Goal: Task Accomplishment & Management: Manage account settings

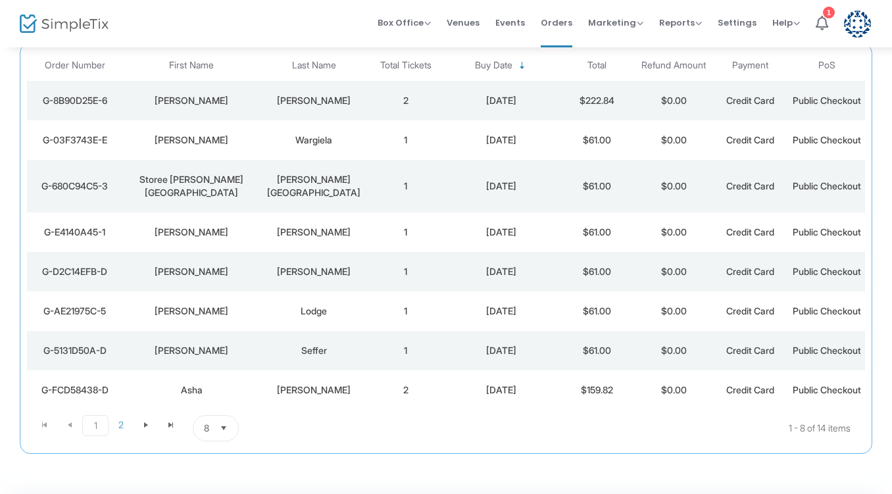
scroll to position [269, 0]
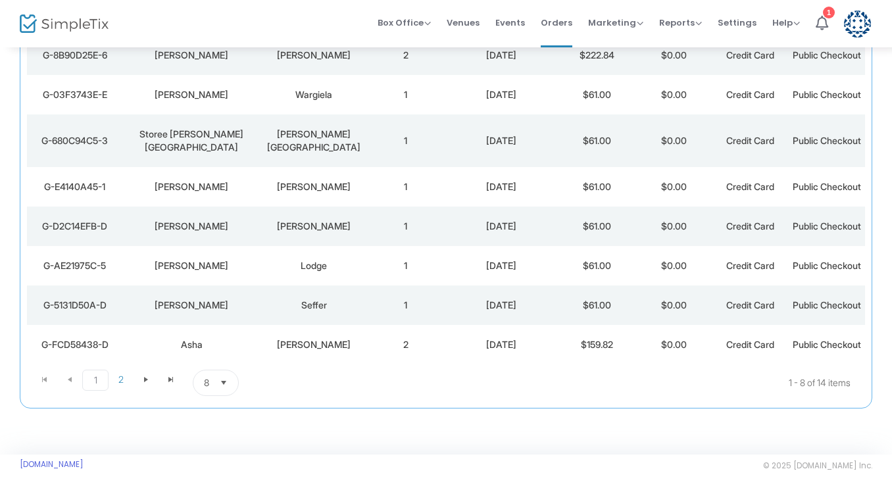
click at [226, 387] on span "Select" at bounding box center [224, 383] width 22 height 22
click at [218, 382] on li "25" at bounding box center [215, 395] width 45 height 26
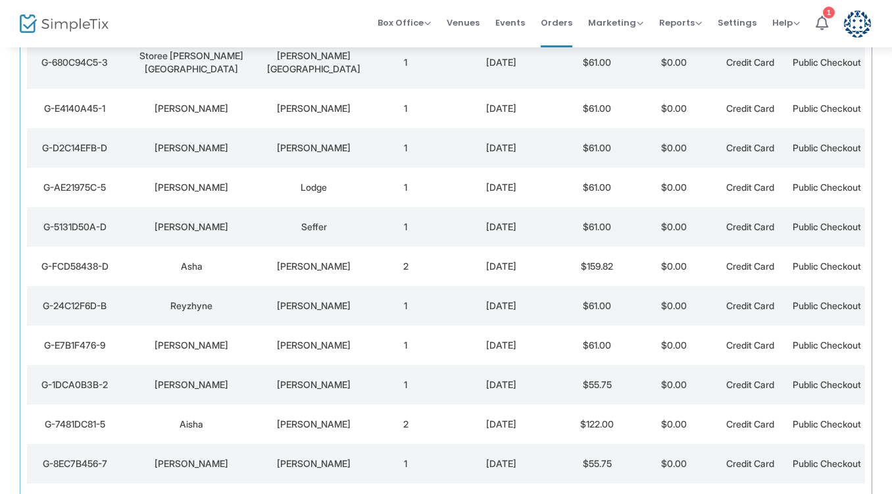
scroll to position [0, 0]
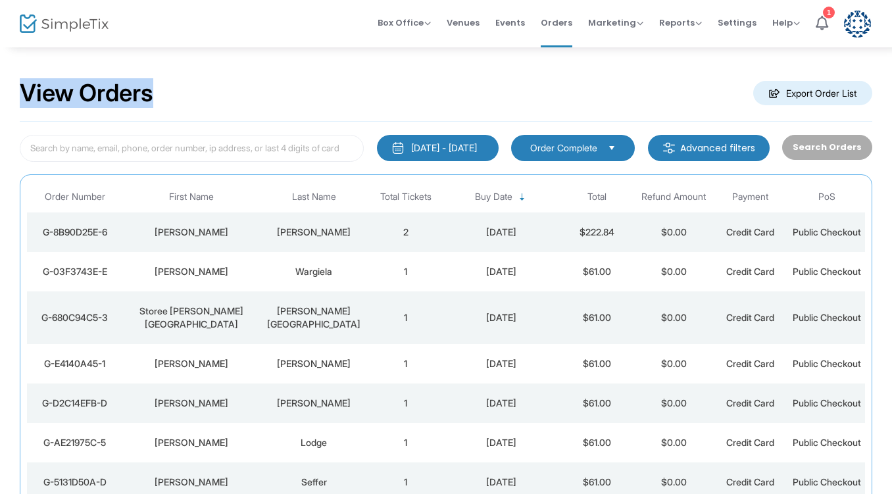
drag, startPoint x: 194, startPoint y: 90, endPoint x: 24, endPoint y: 85, distance: 170.5
click at [24, 85] on div "View Orders Export Order List" at bounding box center [446, 94] width 853 height 56
click at [24, 87] on h2 "View Orders" at bounding box center [87, 93] width 134 height 29
click at [18, 90] on div "View Orders Export Order List [DATE] - [DATE] Last 30 Days [DATE] [DATE] This w…" at bounding box center [446, 457] width 892 height 823
drag, startPoint x: 32, startPoint y: 90, endPoint x: 174, endPoint y: 89, distance: 142.8
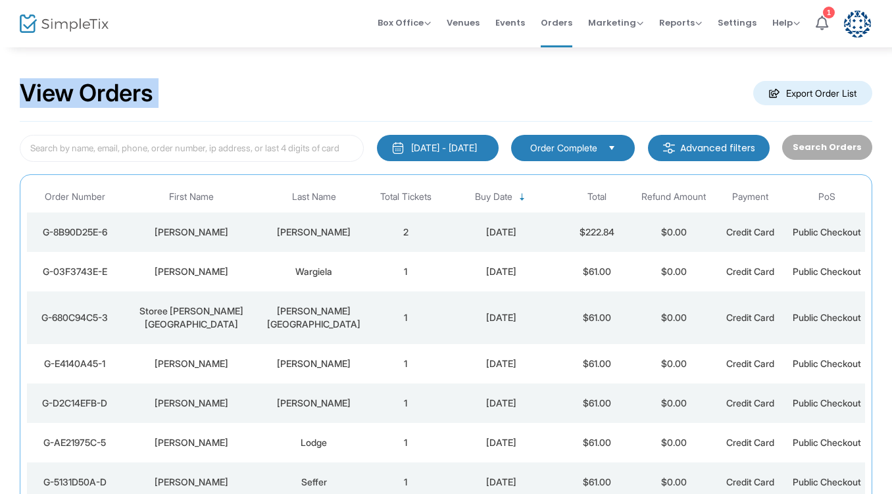
click at [168, 91] on div "View Orders Export Order List [DATE] - [DATE] Last 30 Days [DATE] [DATE] This w…" at bounding box center [446, 457] width 892 height 823
click at [176, 89] on div "View Orders Export Order List" at bounding box center [446, 94] width 853 height 56
click at [167, 89] on div "View Orders Export Order List" at bounding box center [446, 94] width 853 height 56
click at [144, 95] on h2 "View Orders" at bounding box center [87, 93] width 134 height 29
drag, startPoint x: 160, startPoint y: 94, endPoint x: 26, endPoint y: 96, distance: 134.3
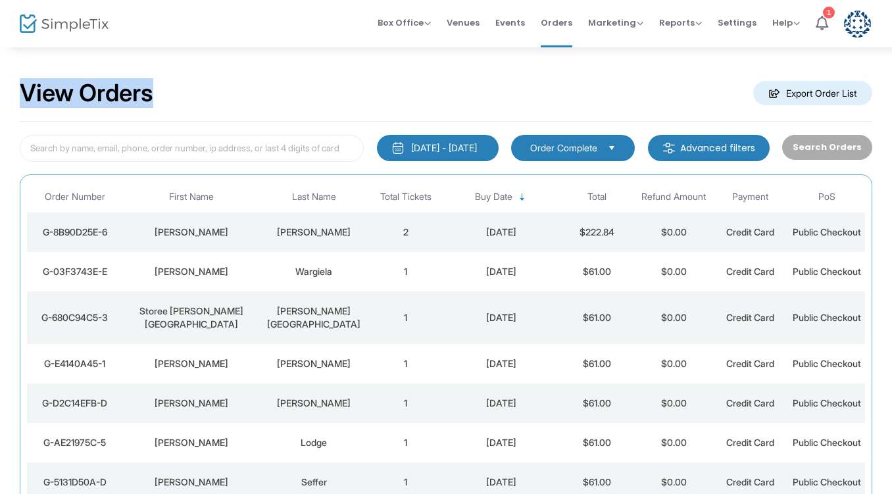
click at [26, 96] on h2 "View Orders" at bounding box center [87, 93] width 134 height 29
click at [26, 91] on h2 "View Orders" at bounding box center [87, 93] width 134 height 29
drag, startPoint x: 24, startPoint y: 92, endPoint x: 158, endPoint y: 100, distance: 134.5
click at [153, 100] on h2 "View Orders" at bounding box center [87, 93] width 134 height 29
click at [164, 91] on div "View Orders Export Order List" at bounding box center [446, 94] width 853 height 56
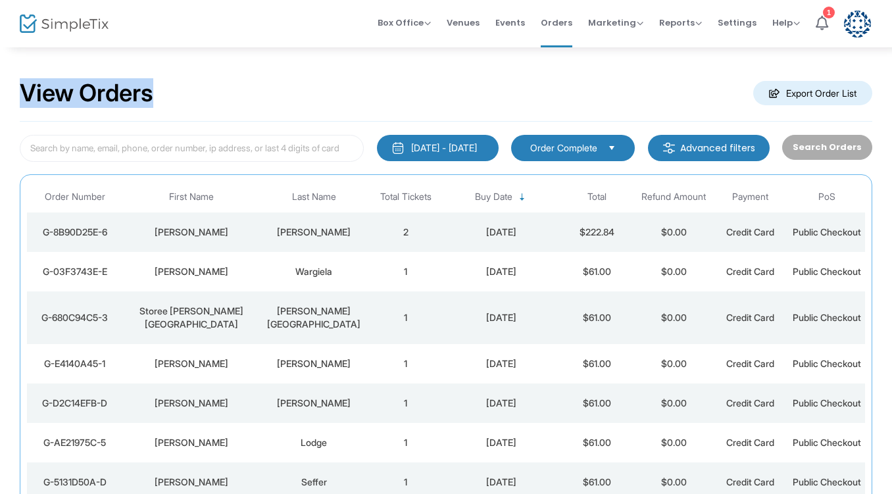
click at [165, 91] on div "View Orders Export Order List" at bounding box center [446, 94] width 853 height 56
drag, startPoint x: 159, startPoint y: 95, endPoint x: 3, endPoint y: 99, distance: 155.4
click at [3, 100] on div "View Orders Export Order List [DATE] - [DATE] Last 30 Days [DATE] [DATE] This w…" at bounding box center [446, 457] width 892 height 823
click at [20, 94] on h2 "View Orders" at bounding box center [87, 93] width 134 height 29
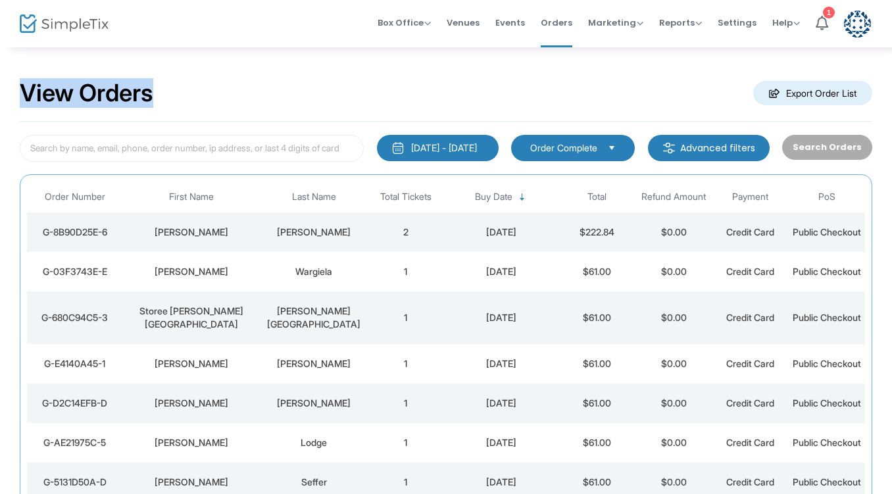
click at [20, 93] on h2 "View Orders" at bounding box center [87, 93] width 134 height 29
drag, startPoint x: 90, startPoint y: 100, endPoint x: 182, endPoint y: 95, distance: 91.6
click at [182, 95] on div "View Orders Export Order List" at bounding box center [446, 94] width 853 height 56
click at [153, 96] on h2 "View Orders" at bounding box center [87, 93] width 134 height 29
drag, startPoint x: 160, startPoint y: 96, endPoint x: 36, endPoint y: 89, distance: 123.9
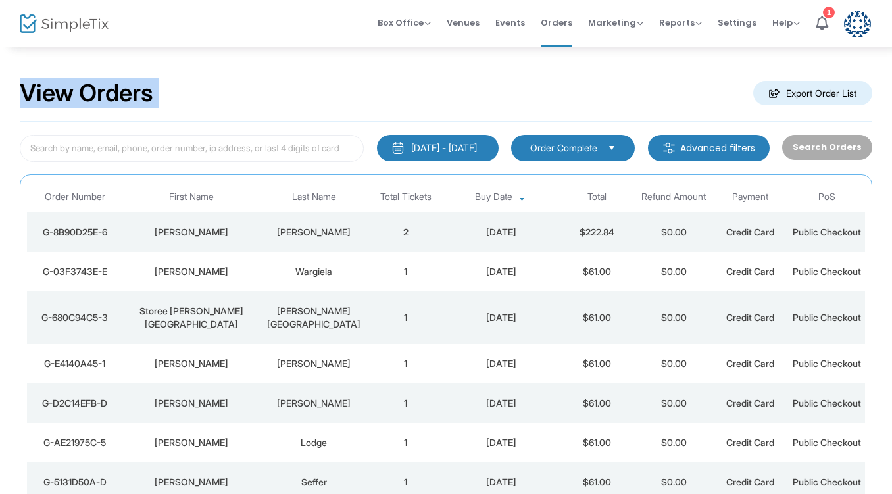
click at [36, 89] on h2 "View Orders" at bounding box center [87, 93] width 134 height 29
click at [163, 97] on div "View Orders Export Order List" at bounding box center [446, 94] width 853 height 56
click at [153, 95] on h2 "View Orders" at bounding box center [87, 93] width 134 height 29
drag, startPoint x: 161, startPoint y: 93, endPoint x: 22, endPoint y: 94, distance: 138.2
click at [22, 94] on h2 "View Orders" at bounding box center [87, 93] width 134 height 29
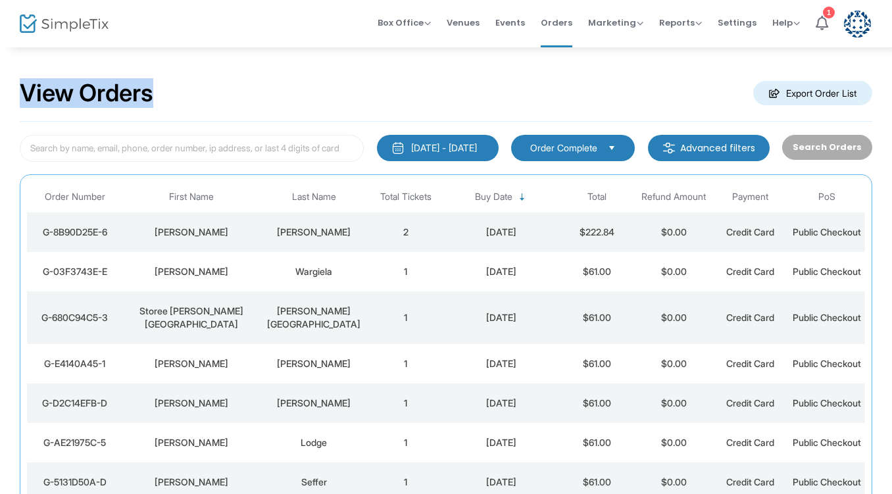
click at [163, 95] on div "View Orders Export Order List" at bounding box center [446, 94] width 853 height 56
drag, startPoint x: 165, startPoint y: 94, endPoint x: 26, endPoint y: 93, distance: 138.2
click at [26, 93] on div "View Orders Export Order List" at bounding box center [446, 94] width 853 height 56
click at [165, 90] on div "View Orders Export Order List" at bounding box center [446, 94] width 853 height 56
click at [153, 93] on h2 "View Orders" at bounding box center [87, 93] width 134 height 29
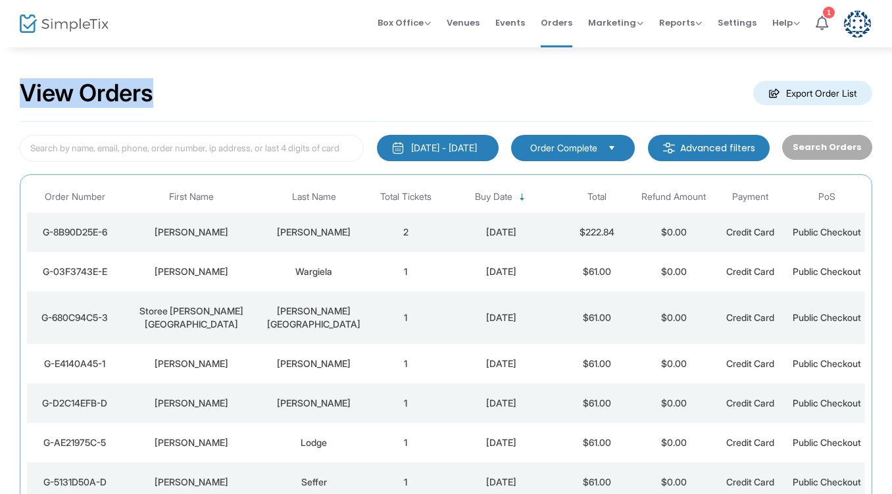
drag, startPoint x: 160, startPoint y: 93, endPoint x: 120, endPoint y: 100, distance: 40.7
click at [31, 95] on h2 "View Orders" at bounding box center [87, 93] width 134 height 29
click at [26, 93] on h2 "View Orders" at bounding box center [87, 93] width 134 height 29
drag, startPoint x: 18, startPoint y: 91, endPoint x: 192, endPoint y: 103, distance: 174.1
click at [192, 103] on div "View Orders Export Order List [DATE] - [DATE] Last 30 Days [DATE] [DATE] This w…" at bounding box center [446, 457] width 892 height 823
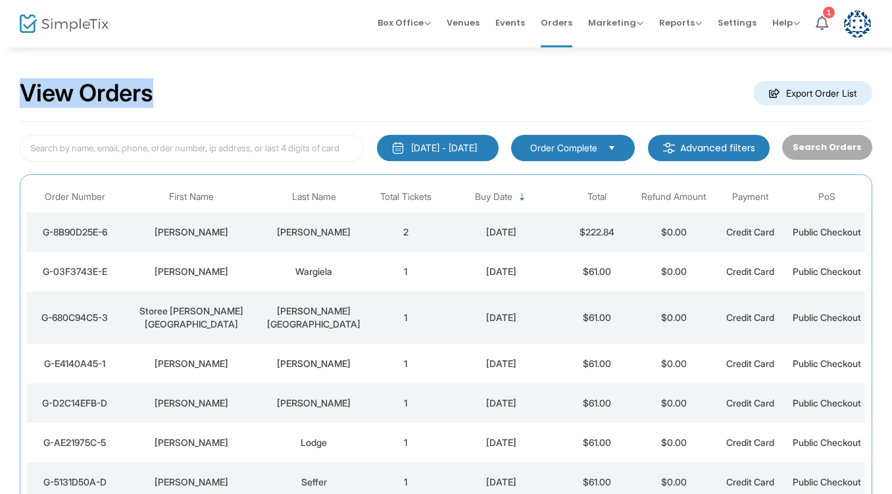
click at [167, 90] on div "View Orders Export Order List" at bounding box center [446, 94] width 853 height 56
click at [64, 18] on img at bounding box center [64, 23] width 89 height 19
